Goal: Information Seeking & Learning: Learn about a topic

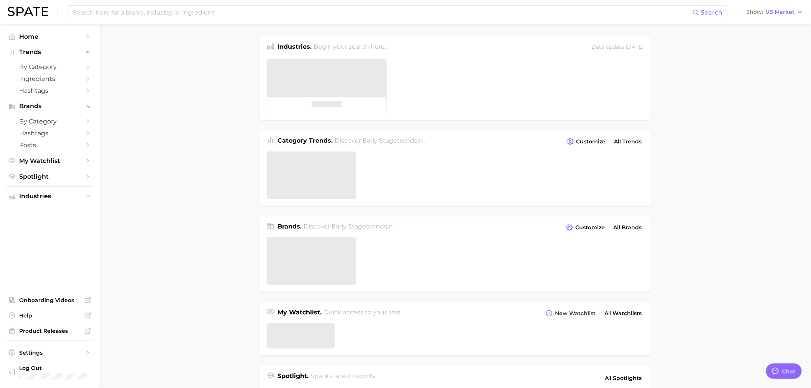
type textarea "x"
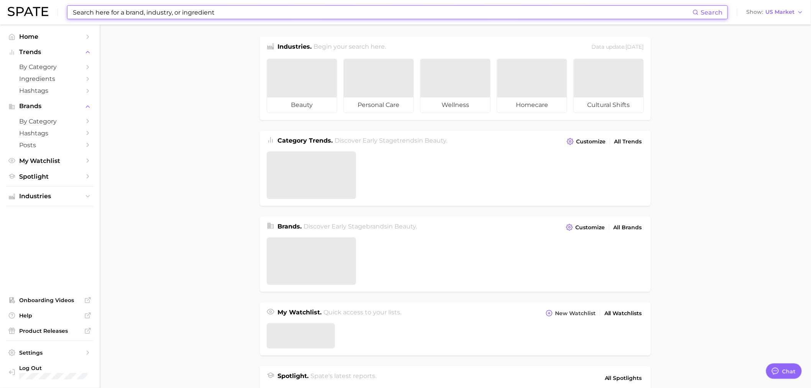
click at [113, 13] on input at bounding box center [382, 12] width 620 height 13
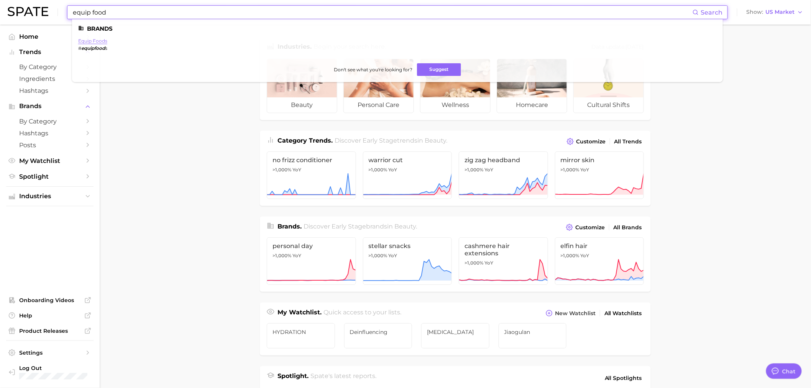
type input "equip food"
click at [91, 43] on link "equip foods" at bounding box center [92, 41] width 29 height 6
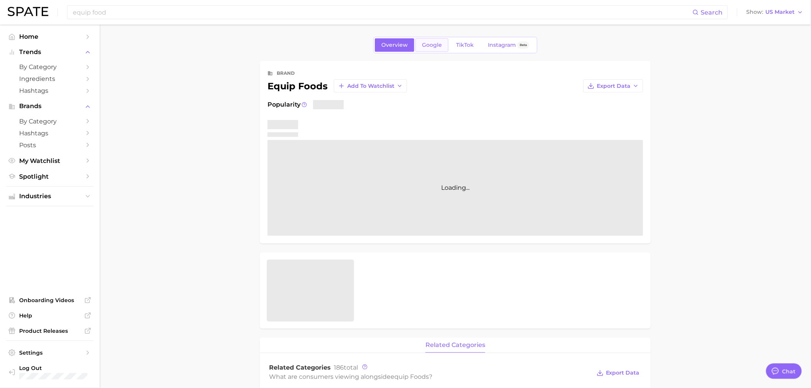
type textarea "x"
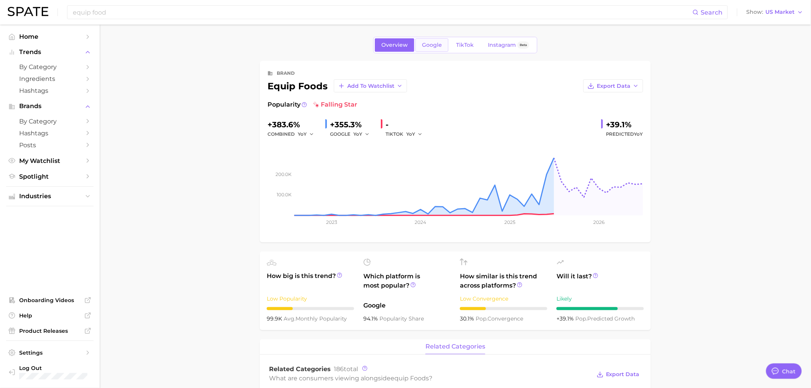
click at [439, 44] on span "Google" at bounding box center [432, 45] width 20 height 7
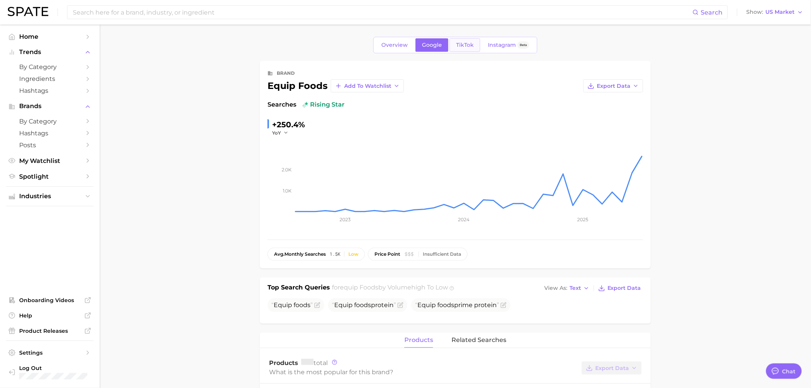
click at [469, 47] on span "TikTok" at bounding box center [465, 45] width 18 height 7
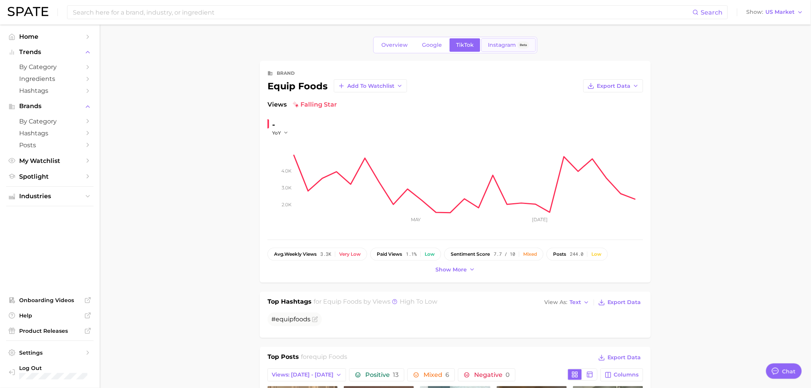
click at [499, 43] on span "Instagram" at bounding box center [502, 45] width 28 height 7
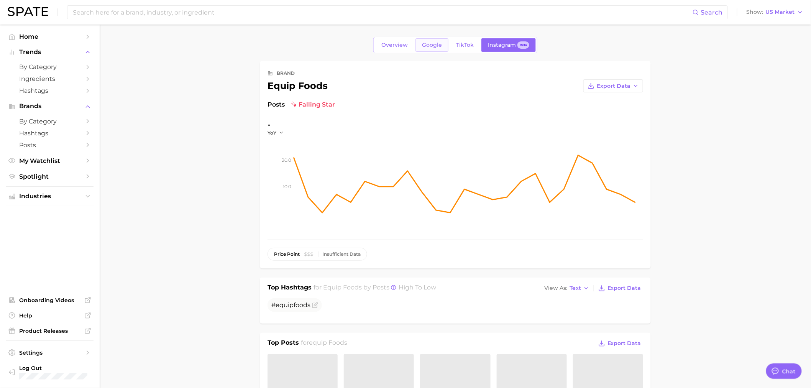
click at [424, 46] on span "Google" at bounding box center [432, 45] width 20 height 7
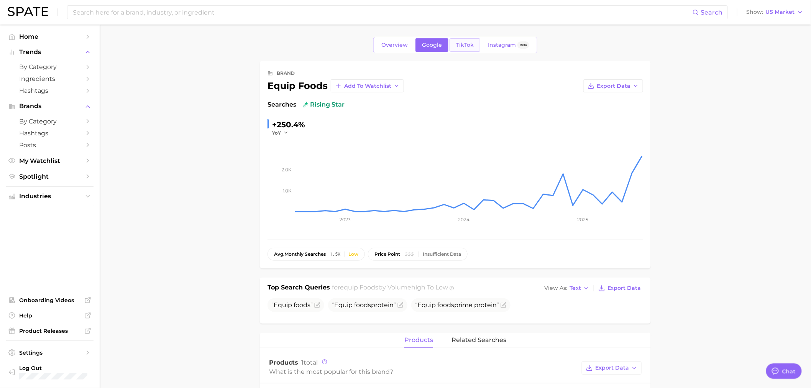
click at [462, 50] on link "TikTok" at bounding box center [464, 44] width 31 height 13
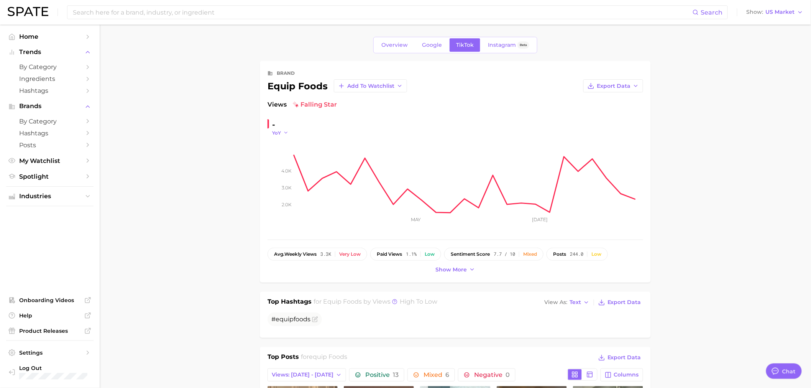
click at [285, 135] on icon "button" at bounding box center [285, 132] width 5 height 5
click at [283, 154] on button "QoQ" at bounding box center [251, 158] width 84 height 14
click at [290, 131] on icon "button" at bounding box center [287, 132] width 5 height 5
click at [255, 174] on button "MoM" at bounding box center [251, 171] width 84 height 14
click at [281, 129] on span "MoM" at bounding box center [277, 132] width 11 height 7
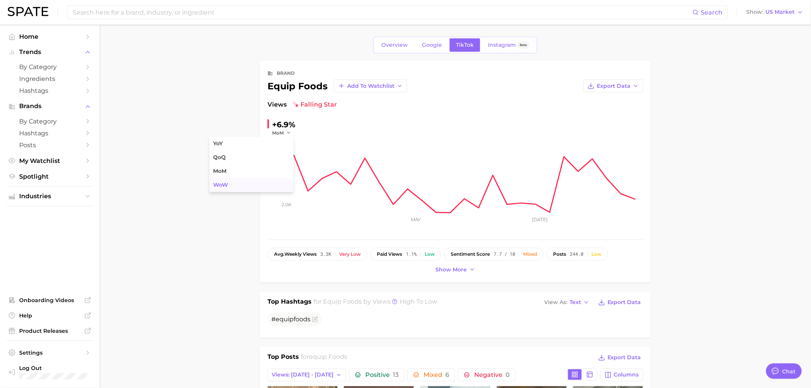
click at [277, 182] on button "WoW" at bounding box center [251, 185] width 84 height 14
click at [274, 131] on span "WoW" at bounding box center [278, 132] width 13 height 7
click at [120, 13] on input at bounding box center [382, 12] width 620 height 13
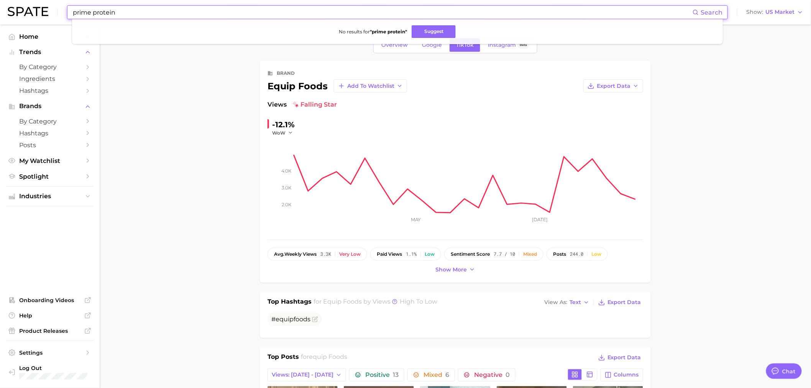
type input "prime protein"
